Goal: Information Seeking & Learning: Learn about a topic

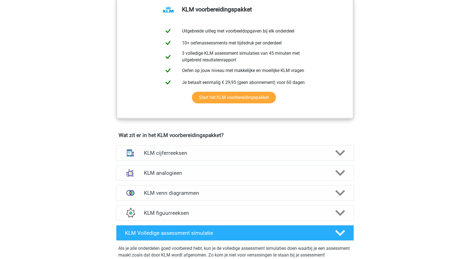
scroll to position [270, 0]
click at [213, 152] on h4 "KLM cijferreeksen" at bounding box center [235, 153] width 182 height 6
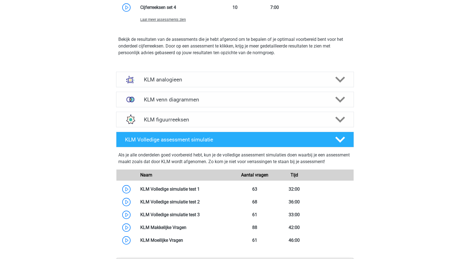
scroll to position [678, 0]
click at [223, 80] on h4 "KLM analogieen" at bounding box center [235, 79] width 182 height 6
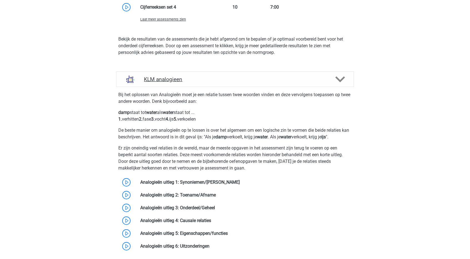
click at [223, 81] on h4 "KLM analogieen" at bounding box center [235, 79] width 182 height 6
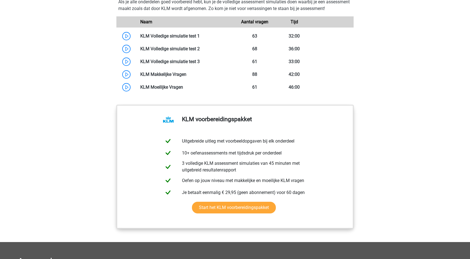
scroll to position [832, 0]
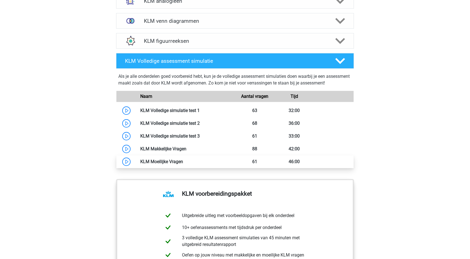
scroll to position [757, 0]
drag, startPoint x: 135, startPoint y: 76, endPoint x: 348, endPoint y: 84, distance: 213.3
click at [348, 84] on div "Als je alle onderdelen goed voorbereid hebt, kun je de volledige assessment sim…" at bounding box center [234, 81] width 233 height 16
drag, startPoint x: 143, startPoint y: 77, endPoint x: 355, endPoint y: 83, distance: 212.2
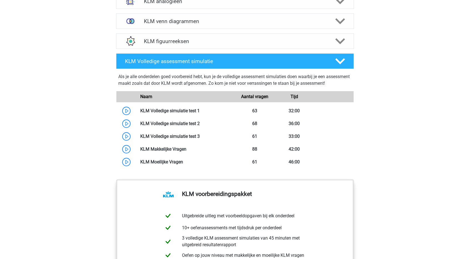
click at [355, 83] on div "KLM Volledige assessment simulatie Als je alle onderdelen goed voorbereid hebt,…" at bounding box center [235, 114] width 260 height 126
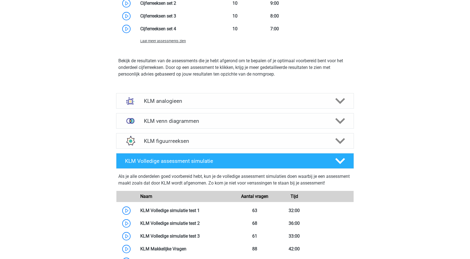
scroll to position [653, 0]
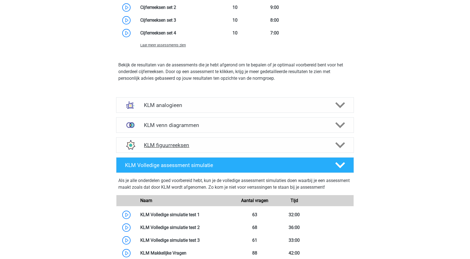
click at [220, 143] on h4 "KLM figuurreeksen" at bounding box center [235, 145] width 182 height 6
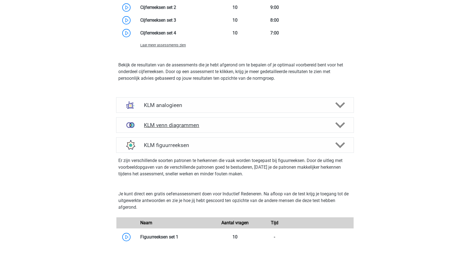
click at [222, 120] on div "KLM venn diagrammen" at bounding box center [235, 125] width 238 height 16
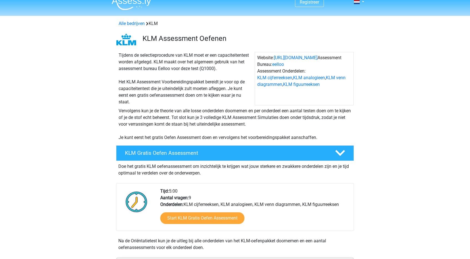
scroll to position [0, 0]
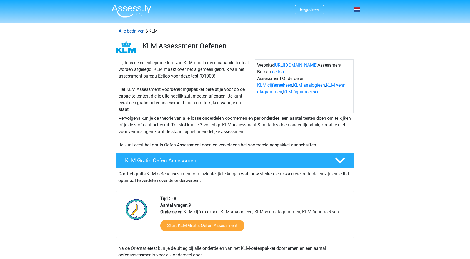
click at [139, 31] on link "Alle bedrijven" at bounding box center [132, 30] width 26 height 5
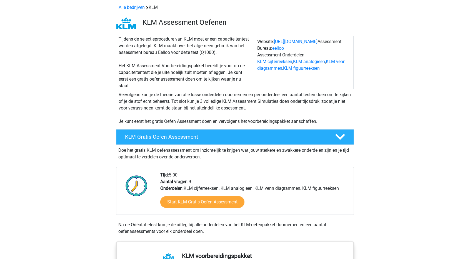
scroll to position [24, 0]
